Goal: Information Seeking & Learning: Learn about a topic

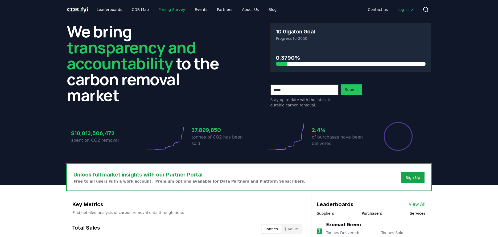
click at [177, 9] on link "Pricing Survey" at bounding box center [171, 10] width 35 height 10
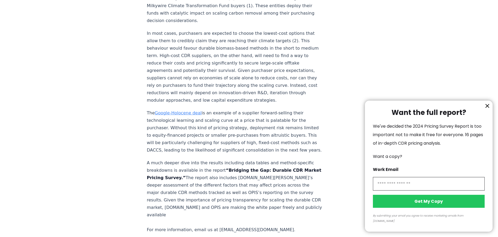
scroll to position [962, 0]
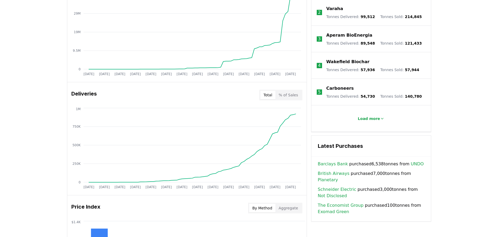
scroll to position [315, 0]
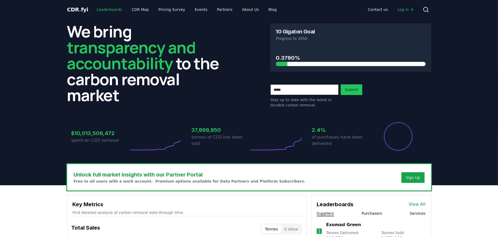
click at [98, 13] on link "Leaderboards" at bounding box center [109, 10] width 34 height 10
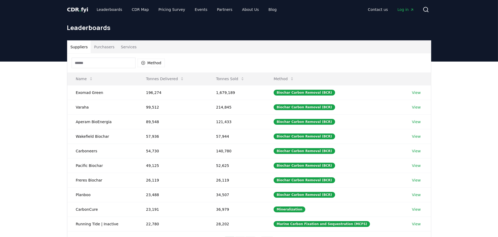
click at [100, 47] on button "Purchasers" at bounding box center [104, 47] width 27 height 13
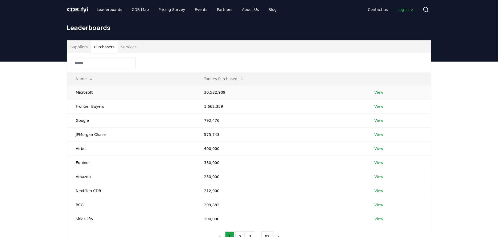
click at [376, 92] on link "View" at bounding box center [378, 92] width 9 height 5
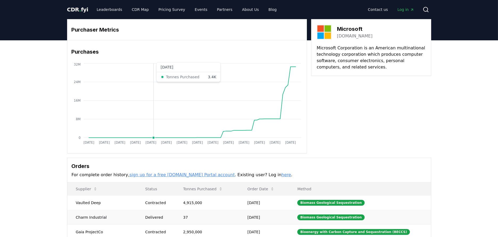
scroll to position [79, 0]
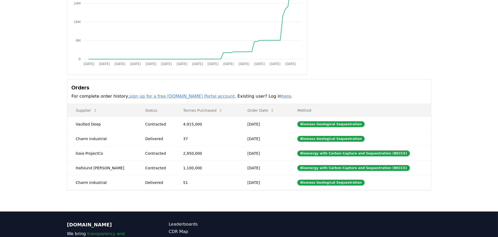
click at [281, 97] on link "here" at bounding box center [286, 96] width 10 height 5
